Goal: Task Accomplishment & Management: Manage account settings

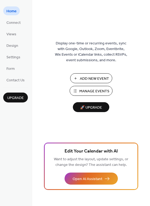
click at [78, 89] on button "Manage Events" at bounding box center [91, 91] width 43 height 10
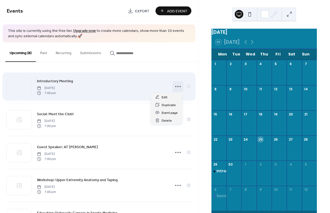
click at [175, 86] on circle at bounding box center [175, 86] width 1 height 1
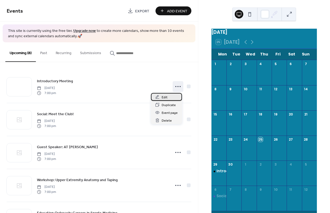
click at [169, 98] on div "Edit" at bounding box center [166, 97] width 31 height 8
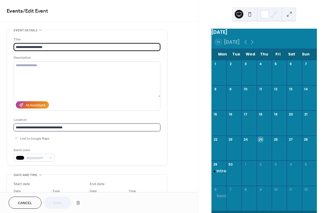
click at [114, 128] on input "**********" at bounding box center [87, 127] width 147 height 8
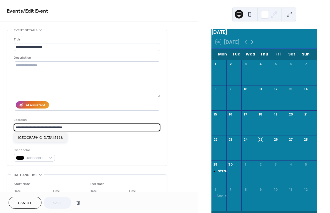
click at [114, 128] on input "**********" at bounding box center [87, 127] width 147 height 8
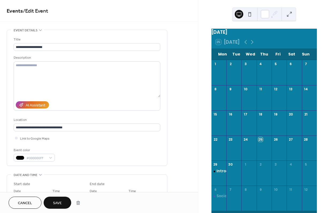
click at [26, 201] on span "Cancel" at bounding box center [25, 203] width 14 height 6
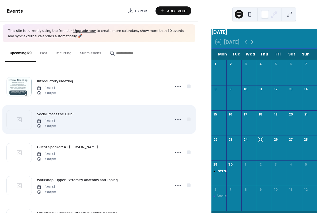
click at [83, 124] on div "Social: Meet the Club! Monday, October 6, 2025 7:00 pm" at bounding box center [102, 119] width 130 height 17
click at [175, 117] on icon at bounding box center [178, 119] width 9 height 9
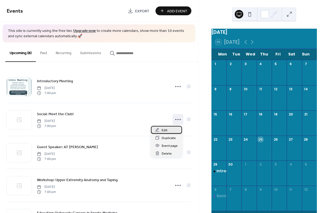
click at [166, 129] on span "Edit" at bounding box center [165, 130] width 6 height 6
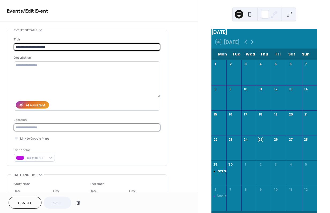
click at [81, 127] on input "text" at bounding box center [87, 127] width 147 height 8
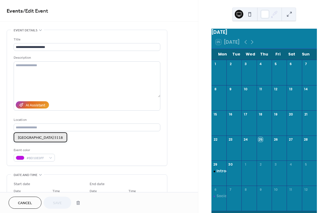
click at [63, 138] on span "[GEOGRAPHIC_DATA] 5118" at bounding box center [40, 138] width 45 height 6
type input "**********"
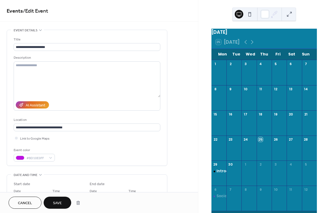
click at [56, 200] on span "Save" at bounding box center [57, 203] width 9 height 6
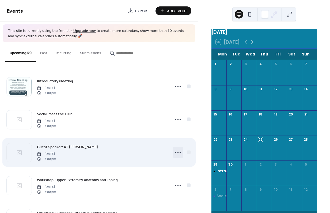
click at [176, 153] on icon at bounding box center [178, 152] width 9 height 9
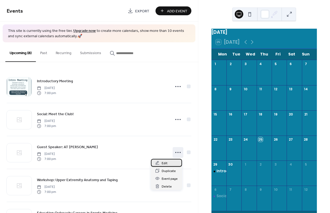
click at [170, 163] on div "Edit" at bounding box center [166, 163] width 31 height 8
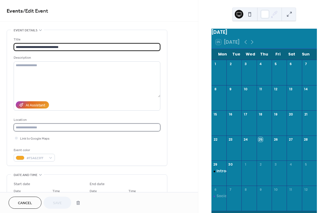
click at [52, 127] on input "text" at bounding box center [87, 127] width 147 height 8
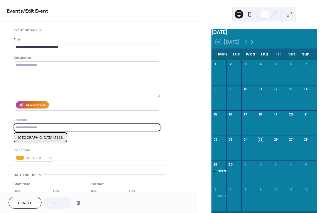
click at [51, 138] on span "[GEOGRAPHIC_DATA] 5118" at bounding box center [40, 138] width 45 height 6
type input "**********"
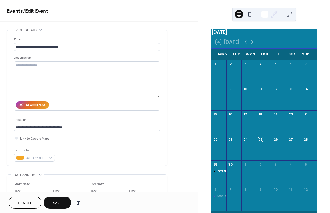
click at [58, 203] on span "Save" at bounding box center [57, 203] width 9 height 6
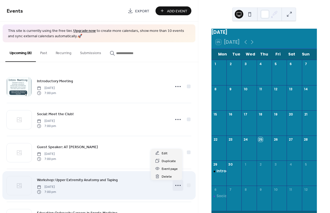
click at [174, 184] on icon at bounding box center [178, 185] width 9 height 9
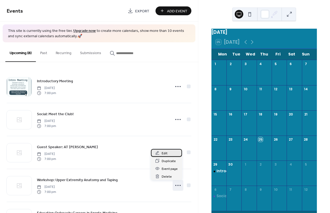
click at [167, 152] on span "Edit" at bounding box center [165, 153] width 6 height 6
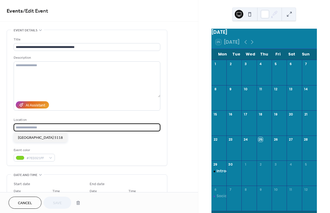
click at [52, 128] on input "text" at bounding box center [87, 127] width 147 height 8
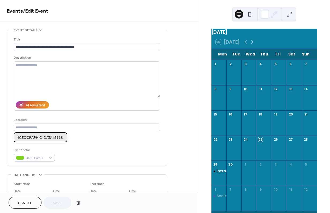
click at [51, 142] on div "[GEOGRAPHIC_DATA] 5118" at bounding box center [41, 137] width 54 height 10
type input "**********"
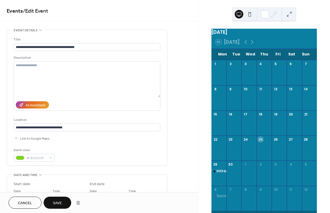
click at [58, 202] on span "Save" at bounding box center [57, 203] width 9 height 6
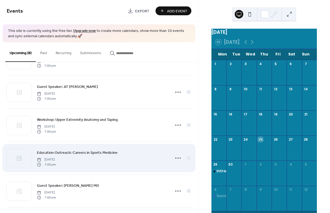
scroll to position [65, 0]
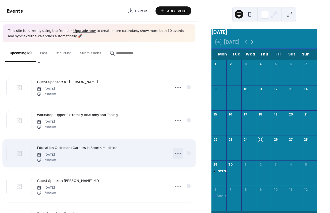
click at [177, 157] on icon at bounding box center [178, 153] width 9 height 9
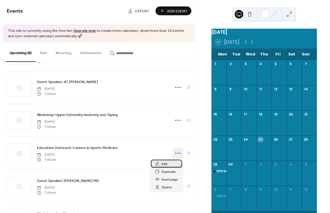
click at [171, 162] on div "Edit" at bounding box center [166, 163] width 31 height 8
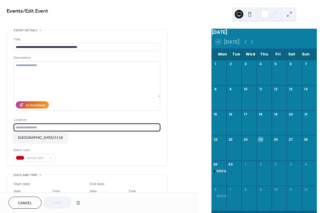
click at [59, 129] on input "text" at bounding box center [87, 127] width 147 height 8
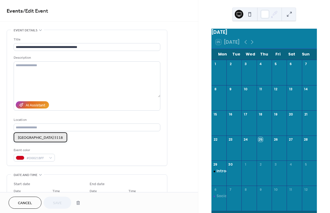
click at [60, 137] on span "[GEOGRAPHIC_DATA] 5118" at bounding box center [40, 138] width 45 height 6
type input "**********"
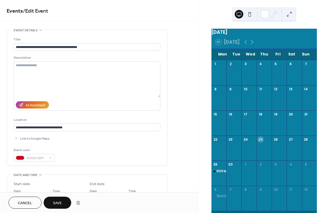
click at [63, 204] on button "Save" at bounding box center [58, 202] width 28 height 12
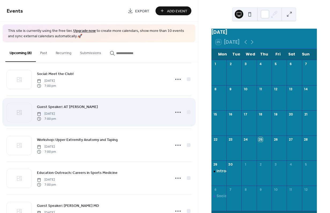
scroll to position [43, 0]
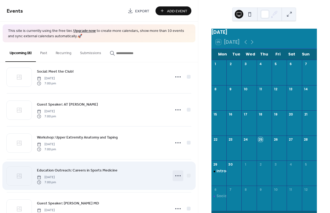
click at [175, 173] on icon at bounding box center [178, 175] width 9 height 9
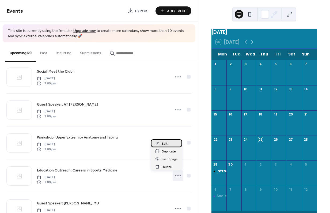
click at [169, 141] on div "Edit" at bounding box center [166, 143] width 31 height 8
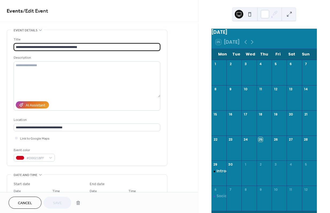
click at [31, 204] on span "Cancel" at bounding box center [25, 203] width 14 height 6
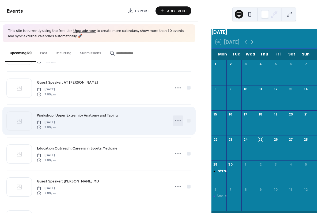
scroll to position [66, 0]
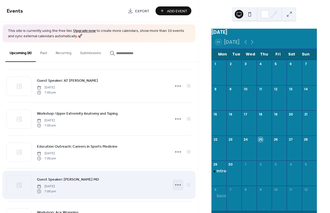
click at [177, 185] on icon at bounding box center [178, 184] width 9 height 9
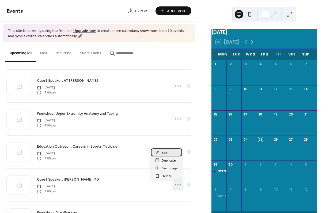
click at [171, 154] on div "Edit" at bounding box center [166, 152] width 31 height 8
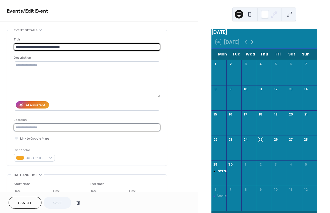
click at [79, 130] on input "text" at bounding box center [87, 127] width 147 height 8
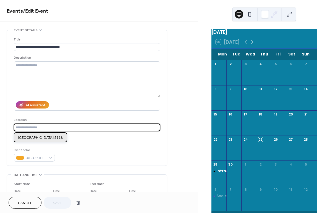
click at [63, 140] on span "[GEOGRAPHIC_DATA] 5118" at bounding box center [40, 138] width 45 height 6
type input "**********"
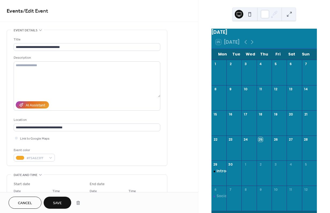
click at [59, 207] on button "Save" at bounding box center [58, 202] width 28 height 12
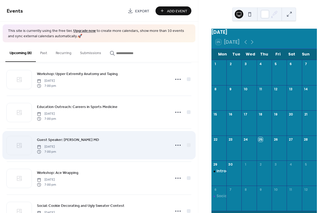
scroll to position [108, 0]
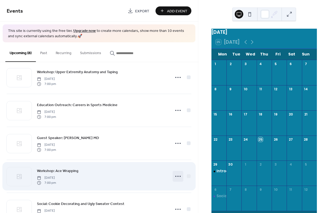
click at [174, 177] on icon at bounding box center [178, 176] width 9 height 9
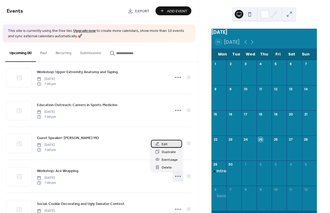
click at [172, 143] on div "Edit" at bounding box center [166, 144] width 31 height 8
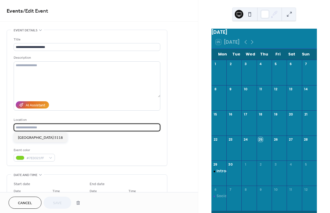
click at [67, 126] on input "text" at bounding box center [87, 127] width 147 height 8
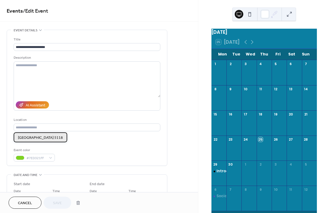
click at [63, 138] on span "[GEOGRAPHIC_DATA] 5118" at bounding box center [40, 138] width 45 height 6
type input "**********"
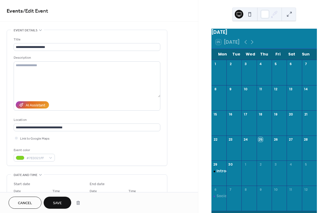
click at [56, 204] on span "Save" at bounding box center [57, 203] width 9 height 6
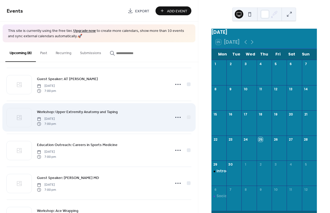
scroll to position [80, 0]
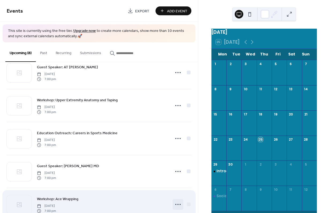
click at [174, 204] on icon at bounding box center [178, 204] width 9 height 9
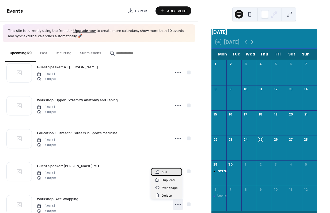
click at [167, 174] on span "Edit" at bounding box center [165, 172] width 6 height 6
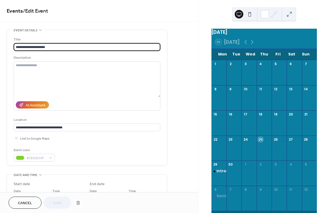
click at [27, 203] on span "Cancel" at bounding box center [25, 203] width 14 height 6
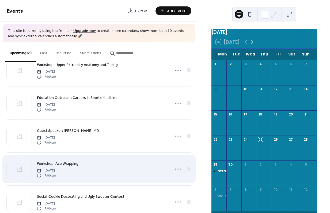
scroll to position [128, 0]
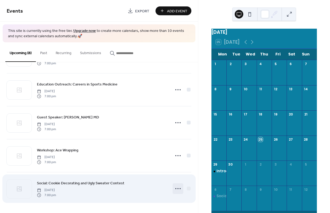
click at [176, 189] on icon at bounding box center [178, 188] width 9 height 9
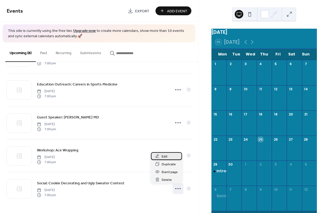
click at [170, 154] on div "Edit" at bounding box center [166, 156] width 31 height 8
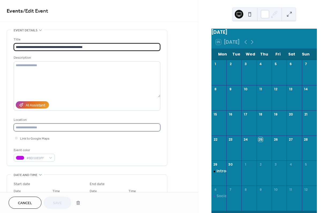
click at [108, 128] on input "text" at bounding box center [87, 127] width 147 height 8
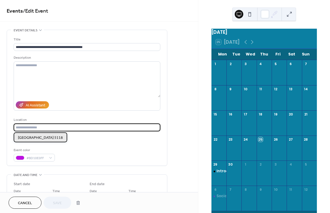
click at [63, 138] on span "[GEOGRAPHIC_DATA] 5118" at bounding box center [40, 138] width 45 height 6
type input "**********"
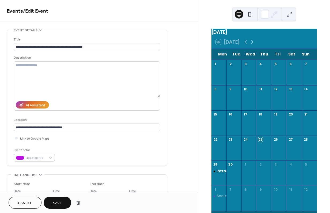
click at [60, 200] on span "Save" at bounding box center [57, 203] width 9 height 6
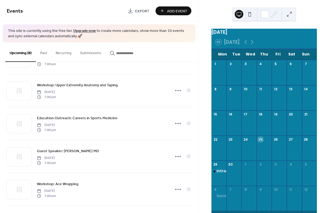
scroll to position [102, 0]
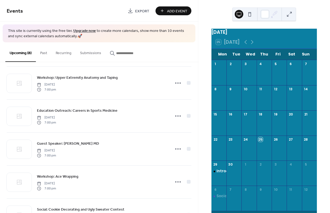
click at [248, 16] on button at bounding box center [249, 14] width 9 height 9
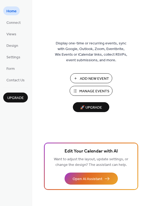
click at [96, 81] on span "Add New Event" at bounding box center [94, 79] width 29 height 6
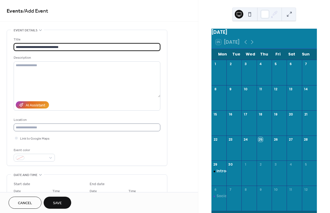
type input "**********"
click at [44, 130] on input "text" at bounding box center [87, 127] width 147 height 8
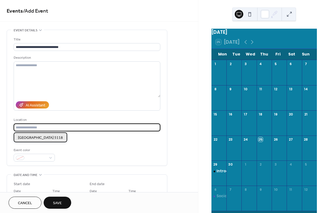
click at [45, 140] on span "[GEOGRAPHIC_DATA] 5118" at bounding box center [40, 138] width 45 height 6
type input "**********"
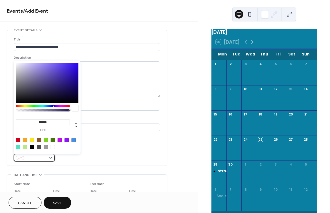
click at [44, 157] on span at bounding box center [36, 158] width 20 height 6
click at [46, 139] on div at bounding box center [46, 140] width 4 height 4
type input "*******"
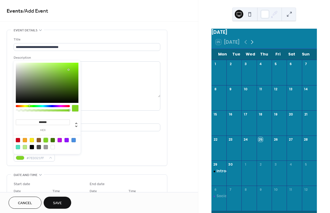
click at [252, 45] on icon at bounding box center [252, 42] width 6 height 6
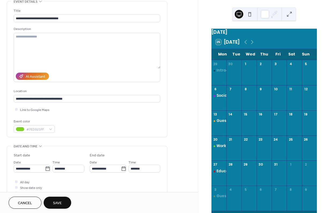
scroll to position [41, 0]
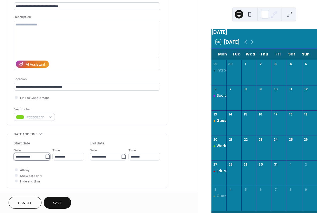
click at [38, 158] on input "**********" at bounding box center [29, 157] width 31 height 8
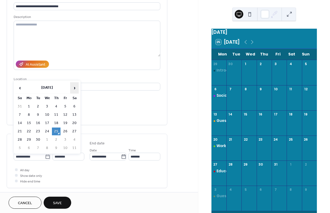
click at [76, 90] on span "›" at bounding box center [74, 87] width 8 height 11
click at [30, 131] on td "17" at bounding box center [29, 131] width 9 height 8
type input "**********"
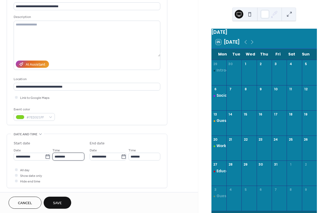
click at [75, 160] on input "********" at bounding box center [68, 157] width 32 height 8
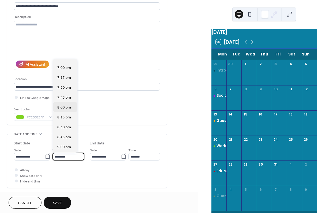
scroll to position [740, 0]
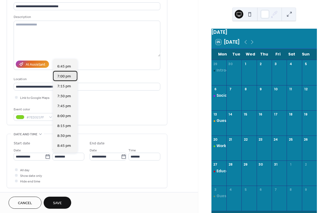
click at [64, 75] on span "7:00 pm" at bounding box center [64, 77] width 14 height 6
type input "*******"
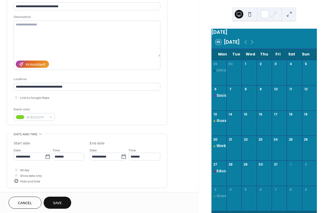
click at [17, 181] on div at bounding box center [16, 180] width 3 height 3
click at [57, 202] on span "Save" at bounding box center [57, 203] width 9 height 6
